Goal: Use online tool/utility: Use online tool/utility

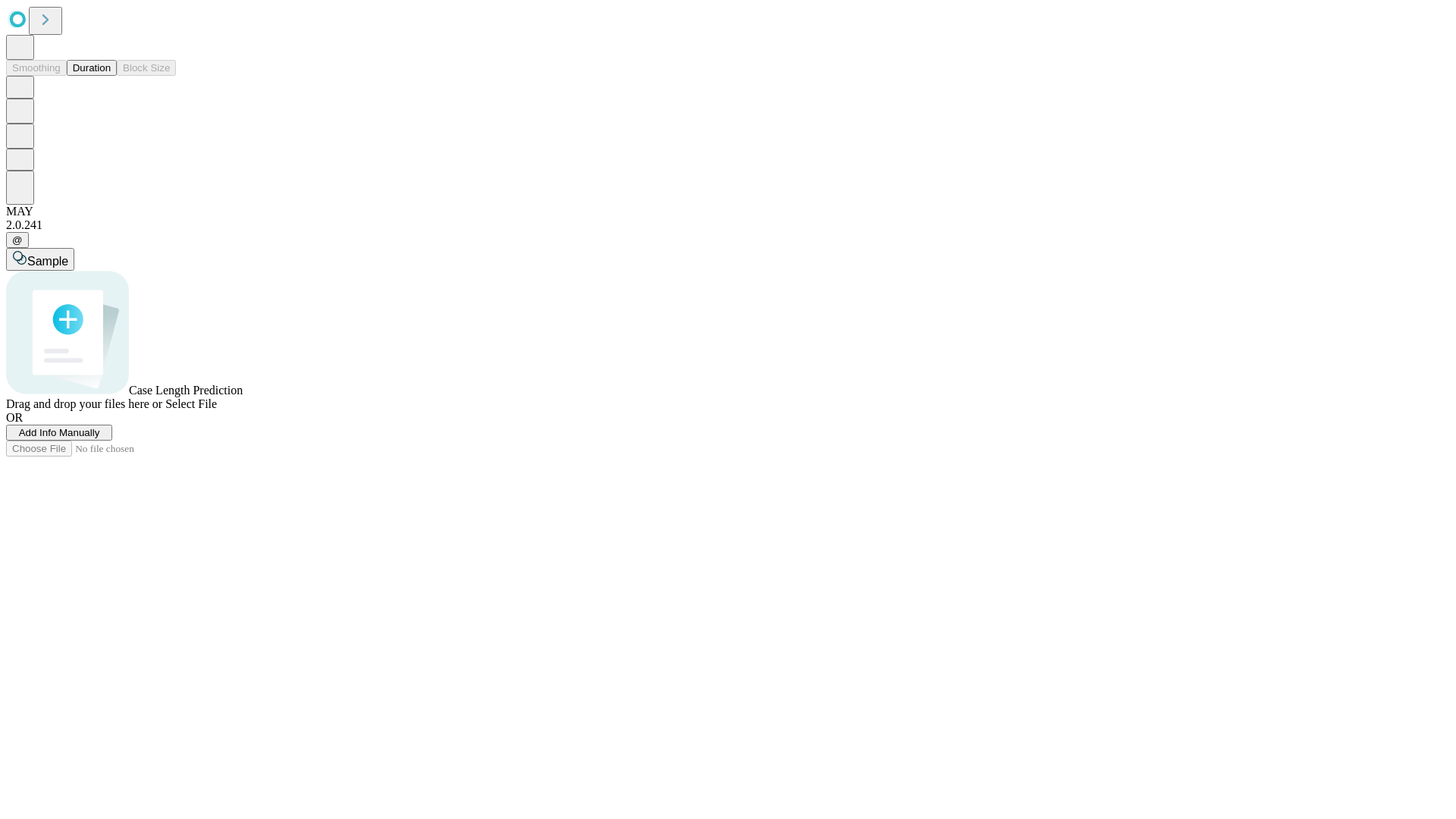
click at [110, 76] on button "Duration" at bounding box center [91, 67] width 50 height 16
click at [100, 438] on span "Add Info Manually" at bounding box center [59, 432] width 81 height 11
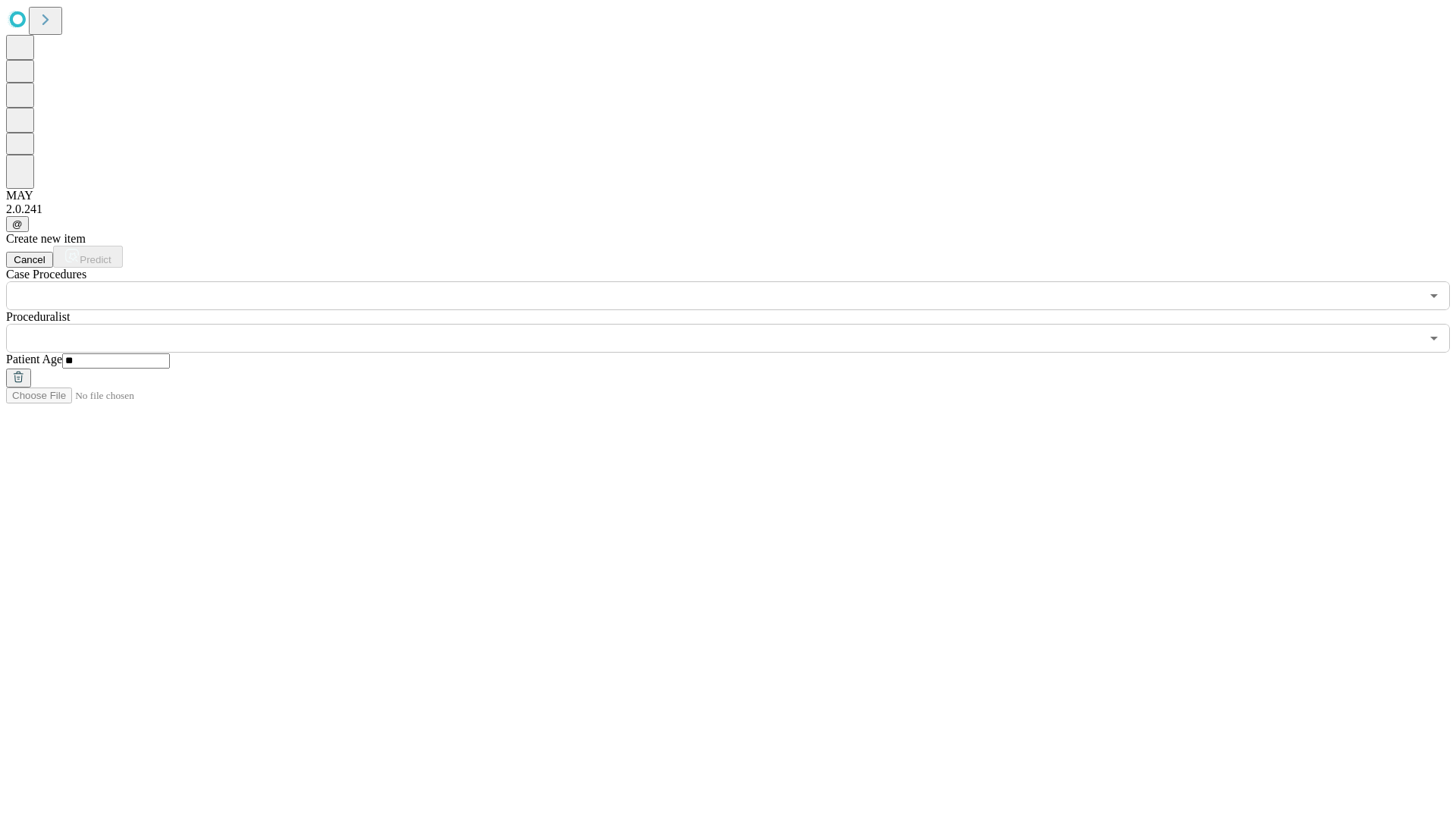
type input "**"
click at [739, 324] on input "text" at bounding box center [713, 338] width 1415 height 29
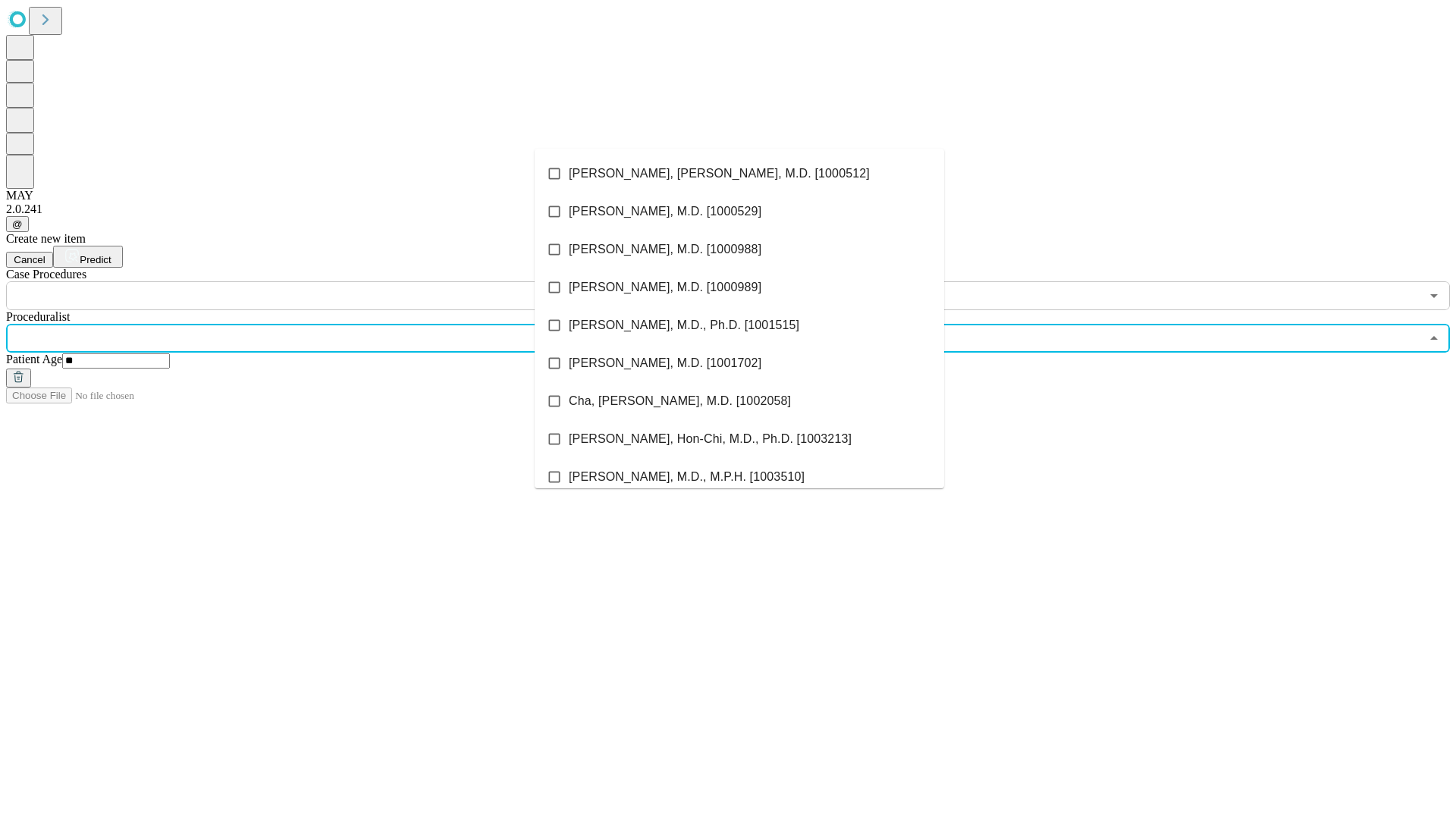
click at [739, 174] on li "[PERSON_NAME], [PERSON_NAME], M.D. [1000512]" at bounding box center [739, 174] width 410 height 38
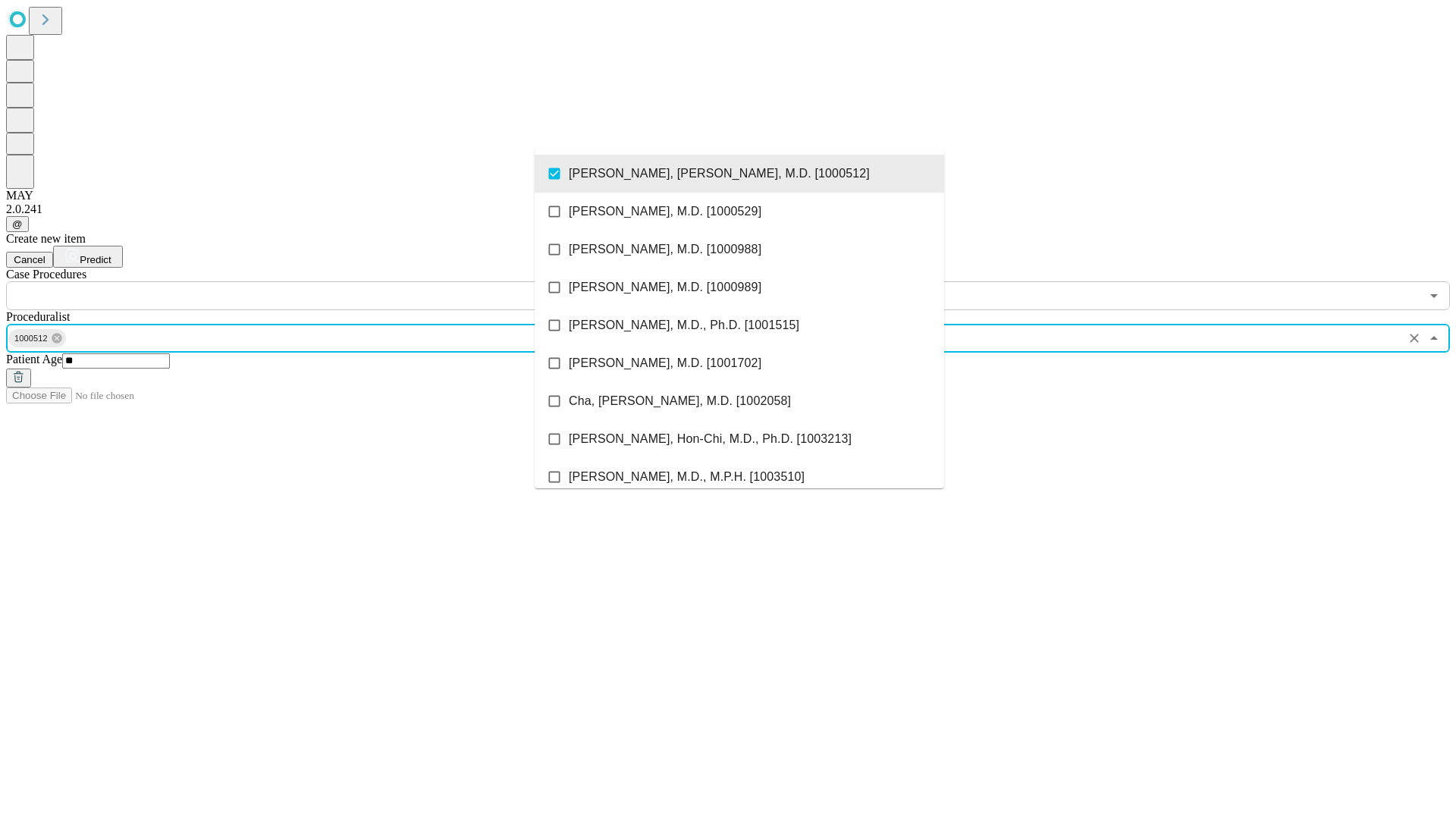
click at [319, 281] on input "text" at bounding box center [713, 296] width 1415 height 29
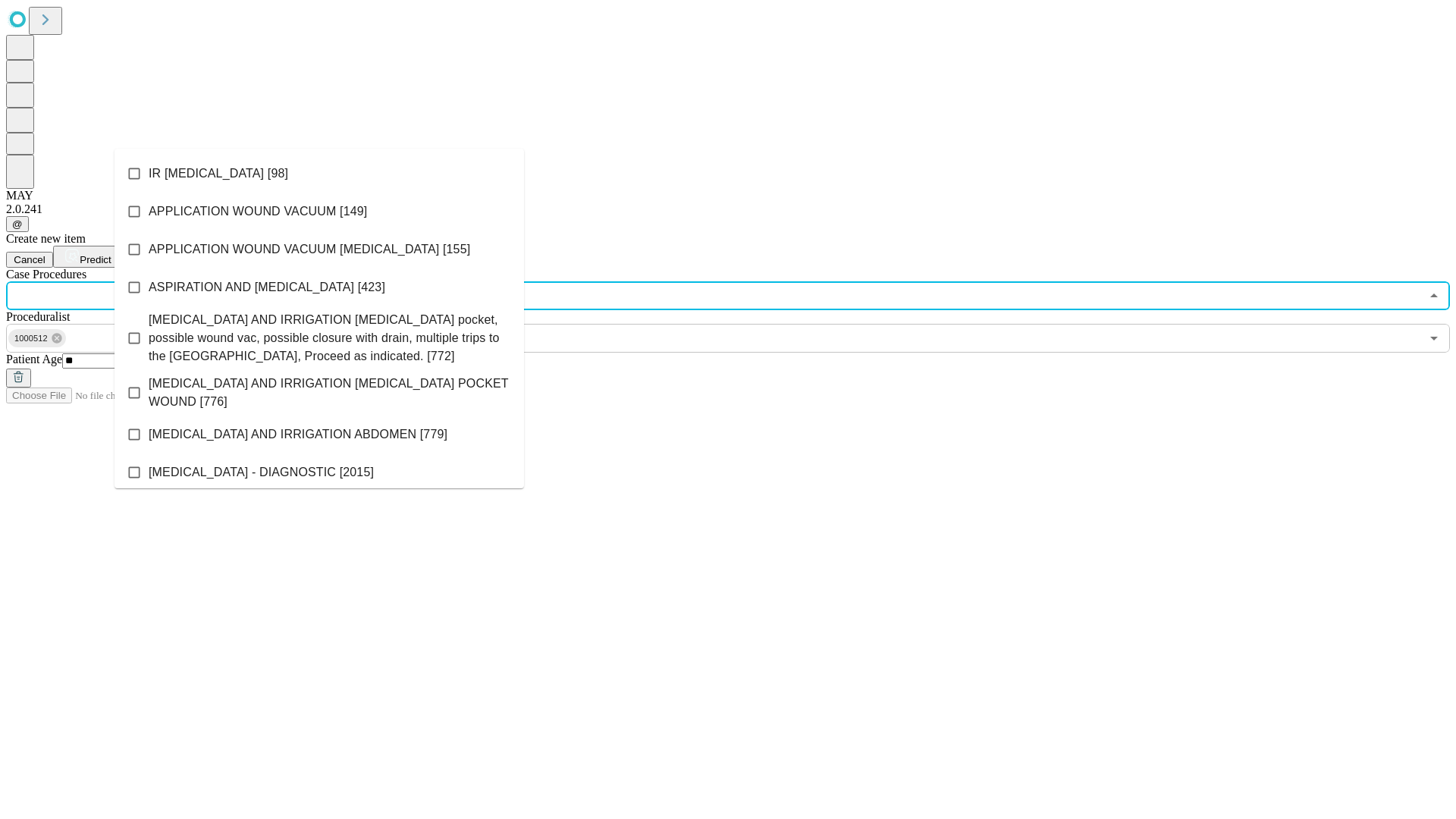
click at [320, 174] on li "IR [MEDICAL_DATA] [98]" at bounding box center [320, 174] width 410 height 38
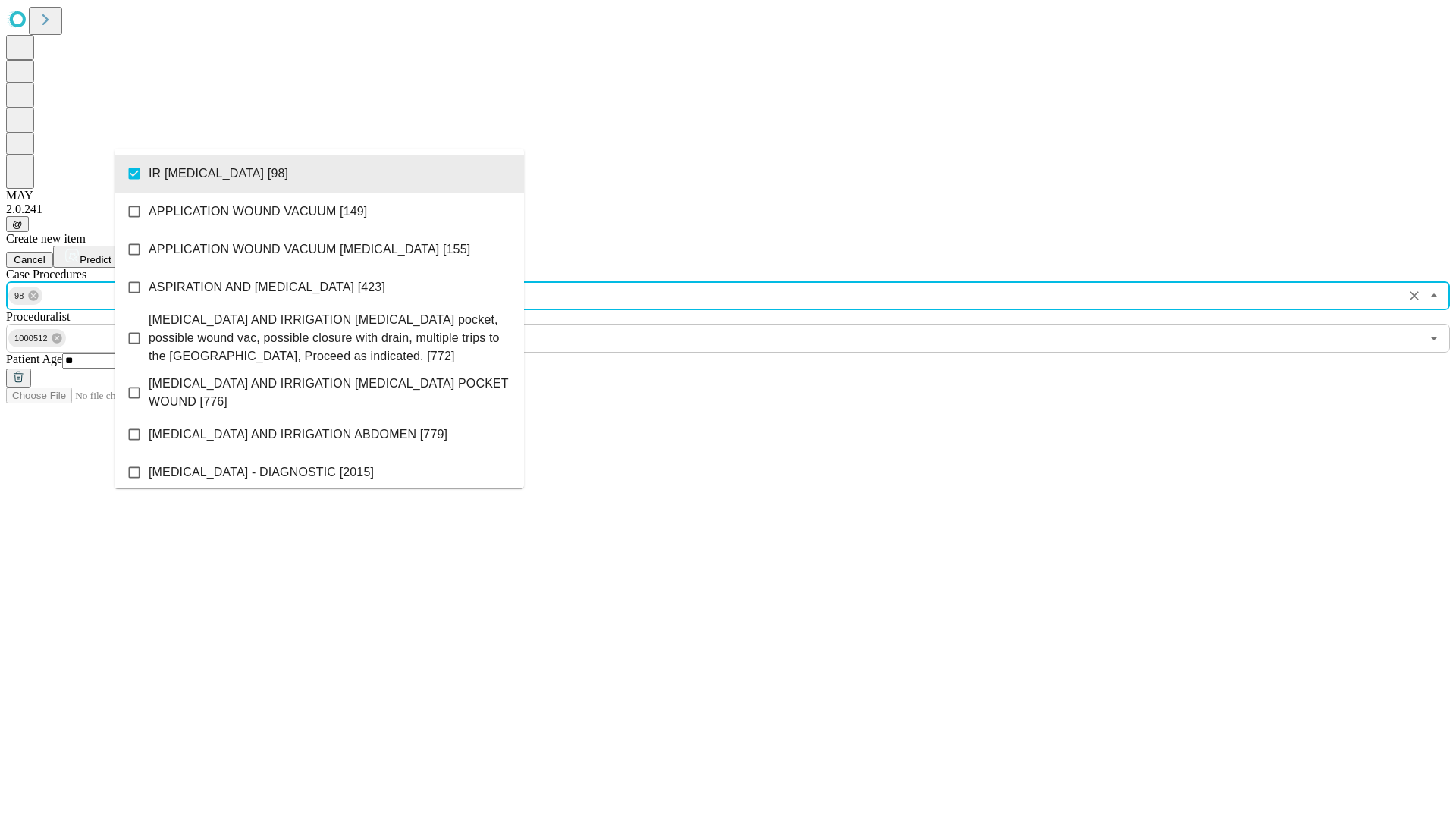
click at [110, 254] on span "Predict" at bounding box center [94, 259] width 31 height 11
